Goal: Task Accomplishment & Management: Use online tool/utility

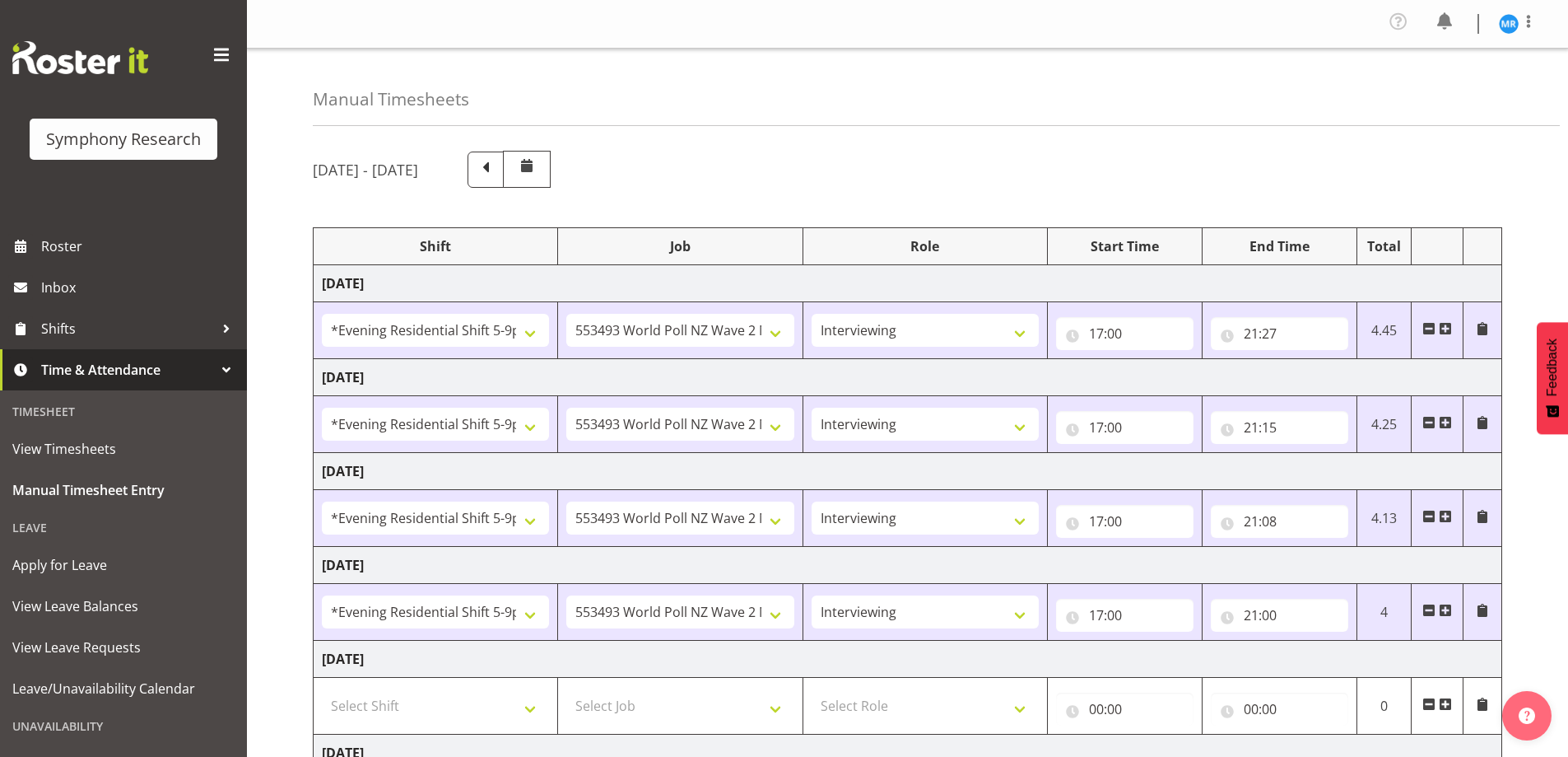
select select "48116"
select select "10527"
select select "47"
select select "48116"
select select "10527"
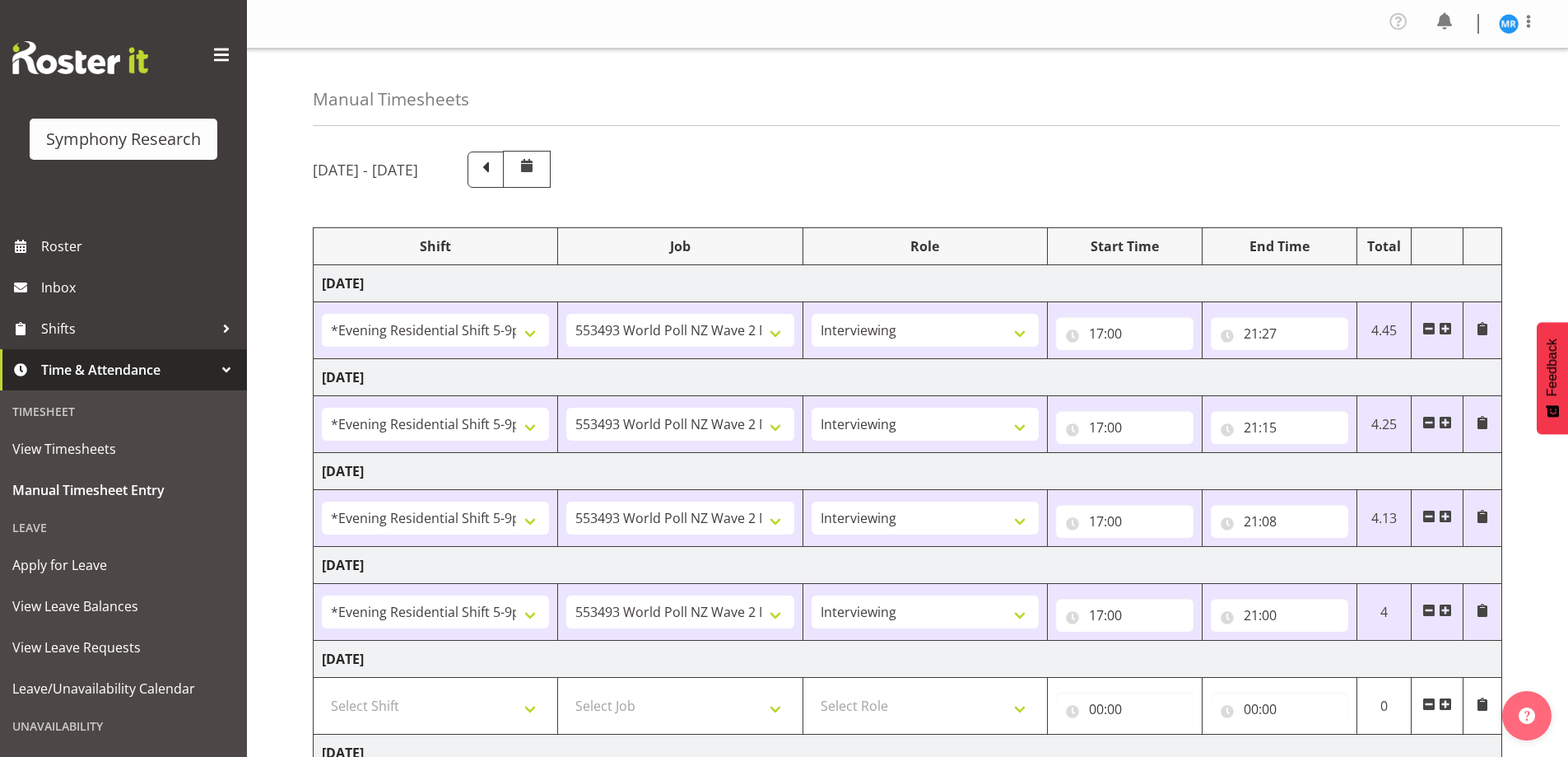
select select "47"
select select "48116"
select select "10527"
select select "47"
select select "48116"
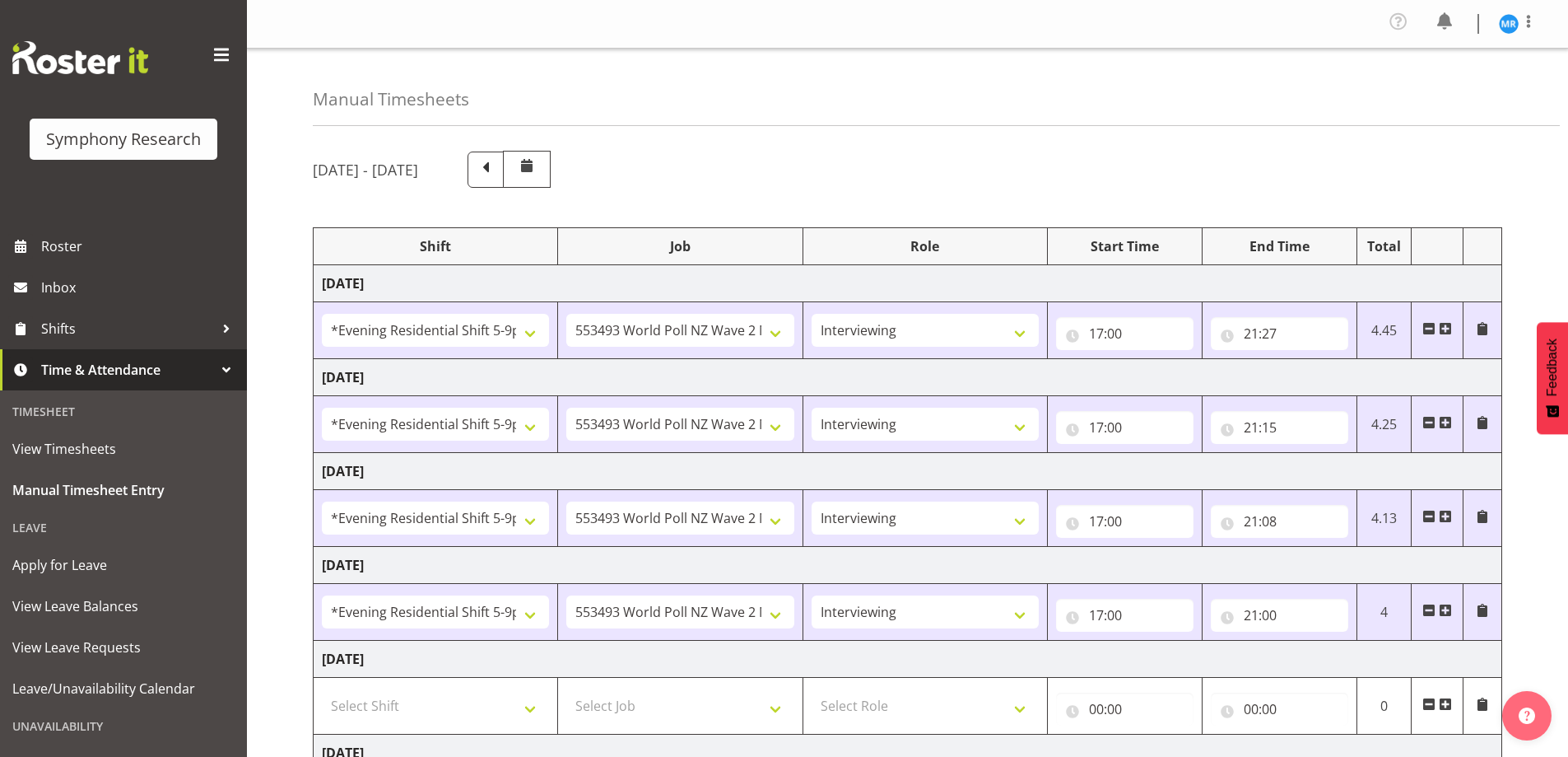
select select "10527"
select select "47"
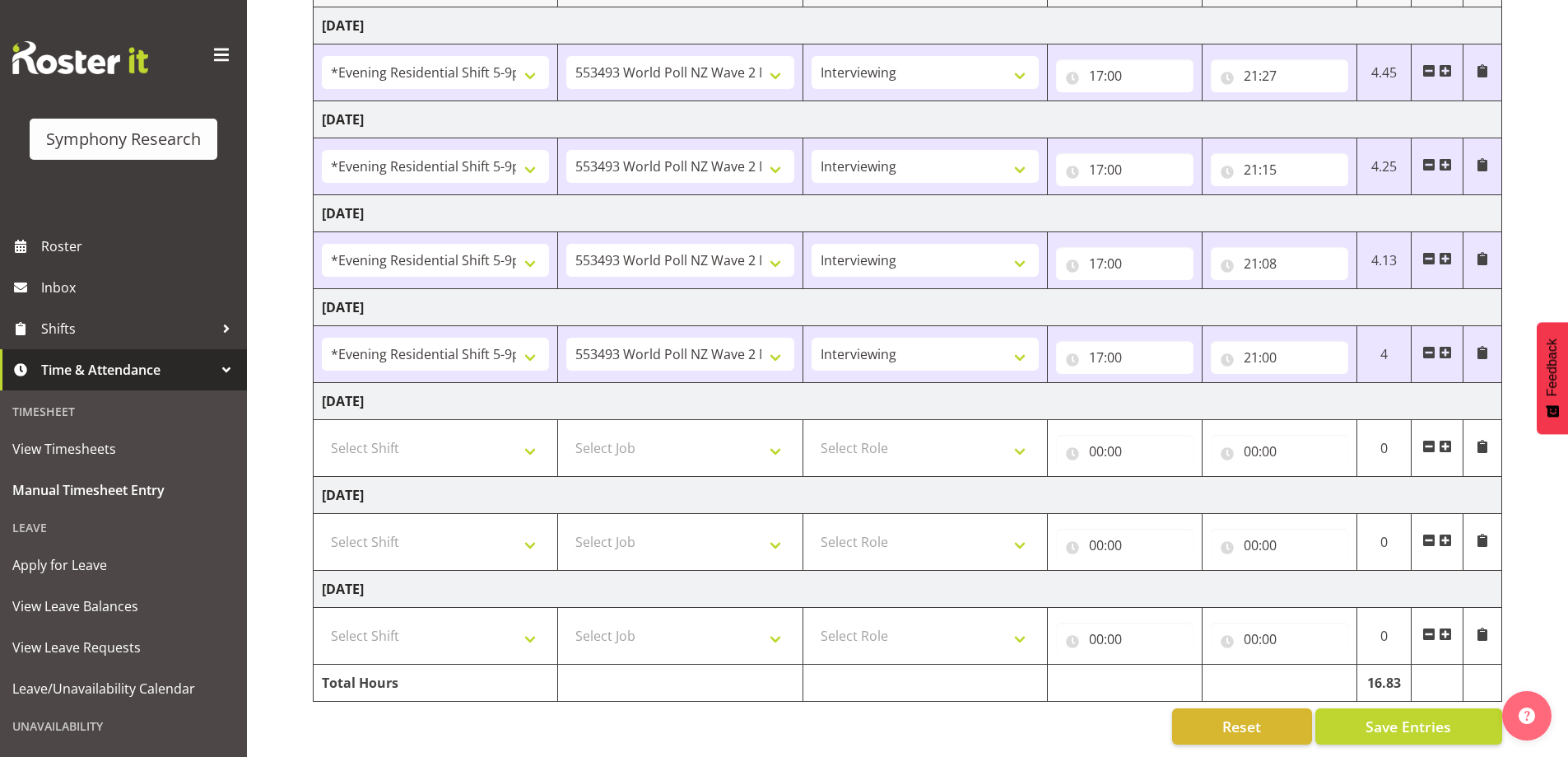
scroll to position [270, 0]
click at [1398, 715] on span "Save Entries" at bounding box center [1409, 726] width 86 height 21
click at [1389, 715] on span "Save Entries" at bounding box center [1409, 726] width 86 height 21
